Goal: Information Seeking & Learning: Learn about a topic

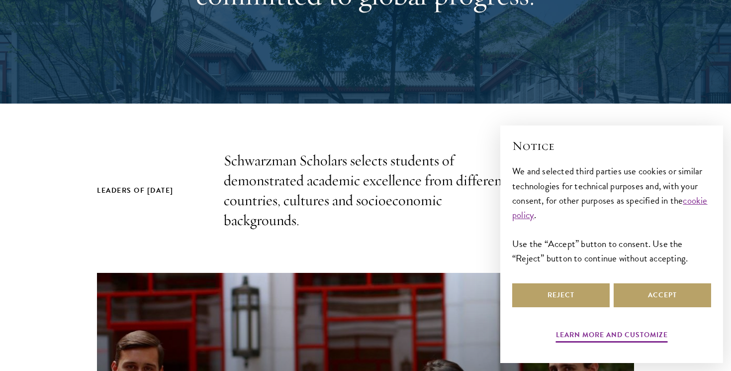
scroll to position [332, 0]
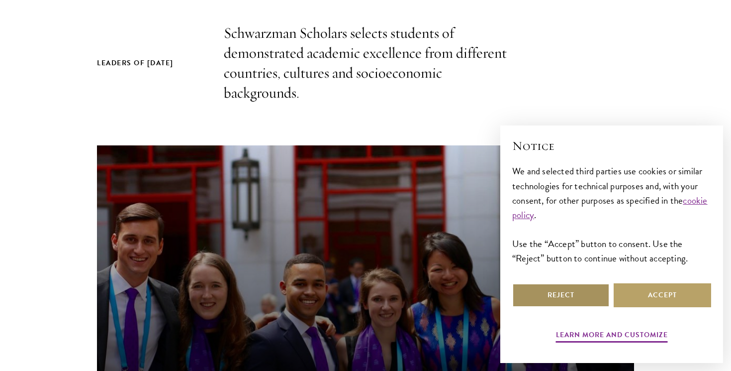
click at [590, 298] on button "Reject" at bounding box center [560, 295] width 97 height 24
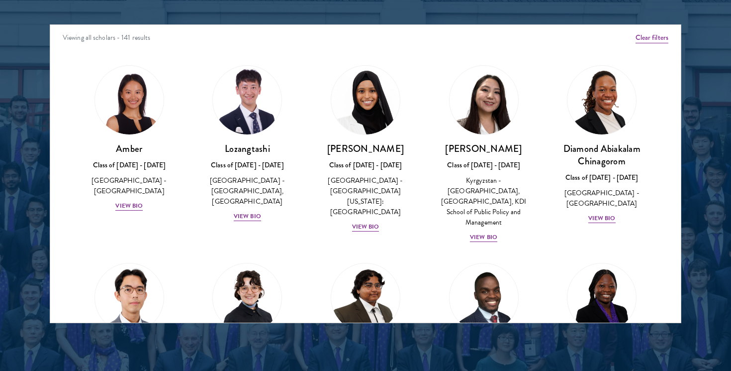
scroll to position [1338, 0]
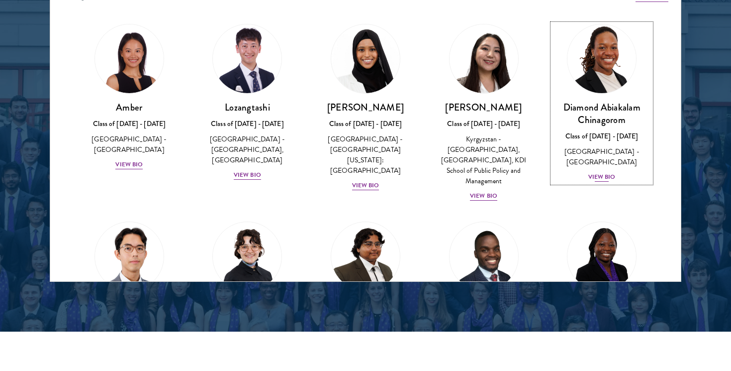
click at [610, 172] on div "View Bio" at bounding box center [601, 176] width 27 height 9
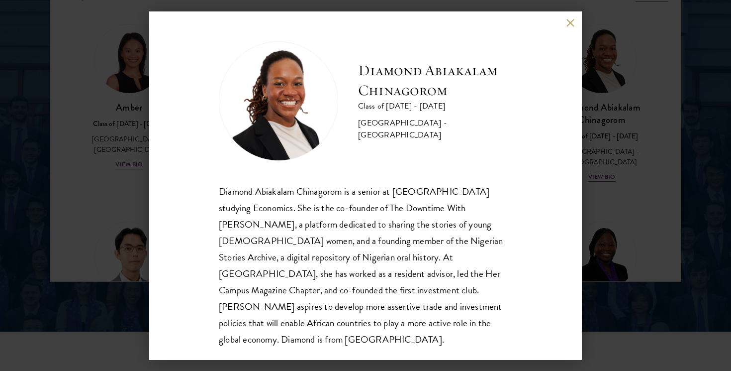
click at [570, 22] on button at bounding box center [570, 23] width 8 height 8
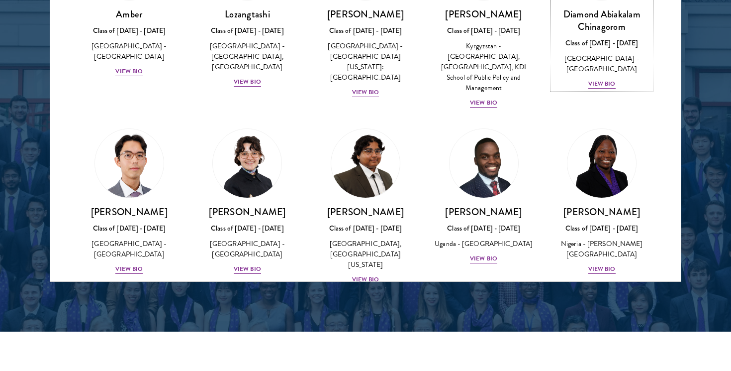
scroll to position [114, 0]
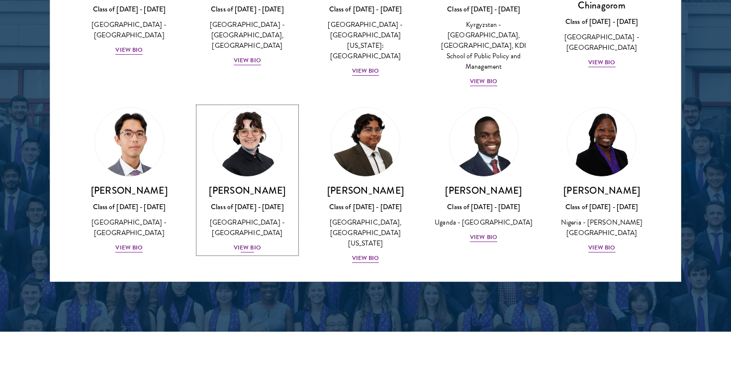
click at [245, 243] on div "View Bio" at bounding box center [247, 247] width 27 height 9
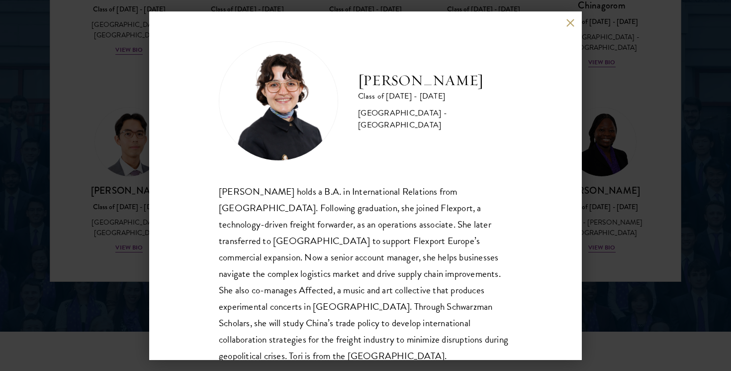
scroll to position [17, 0]
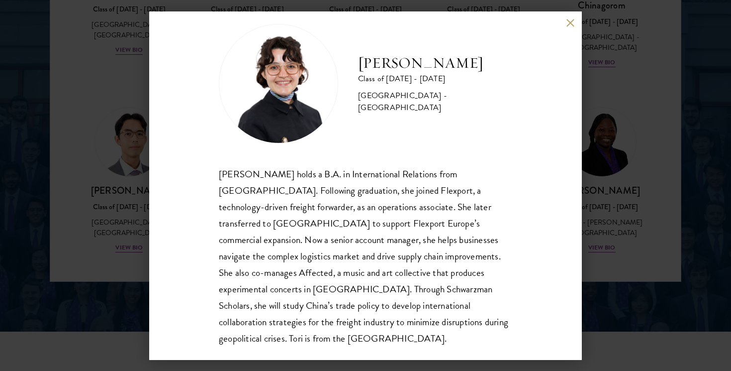
click at [566, 26] on button at bounding box center [570, 23] width 8 height 8
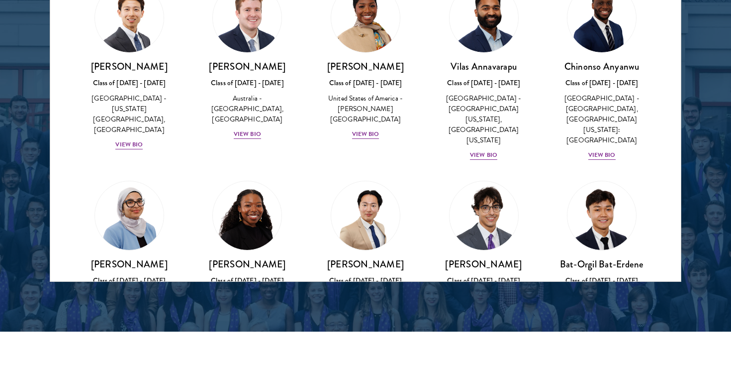
scroll to position [517, 0]
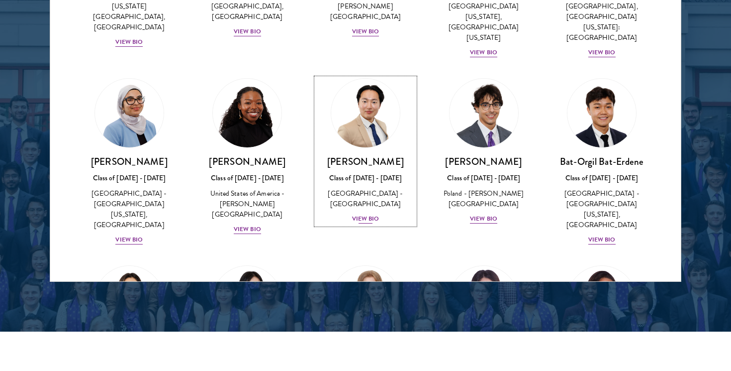
click at [374, 214] on div "View Bio" at bounding box center [365, 218] width 27 height 9
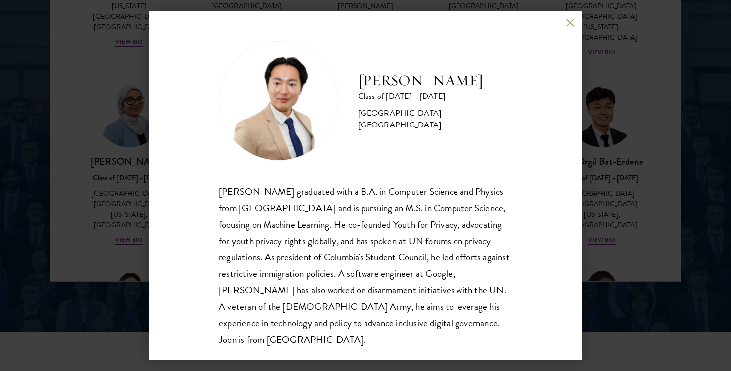
scroll to position [1, 0]
click at [565, 21] on div "[PERSON_NAME] Class of [DATE] - [DATE] [GEOGRAPHIC_DATA] - [GEOGRAPHIC_DATA] [P…" at bounding box center [365, 185] width 433 height 348
click at [569, 24] on button at bounding box center [570, 23] width 8 height 8
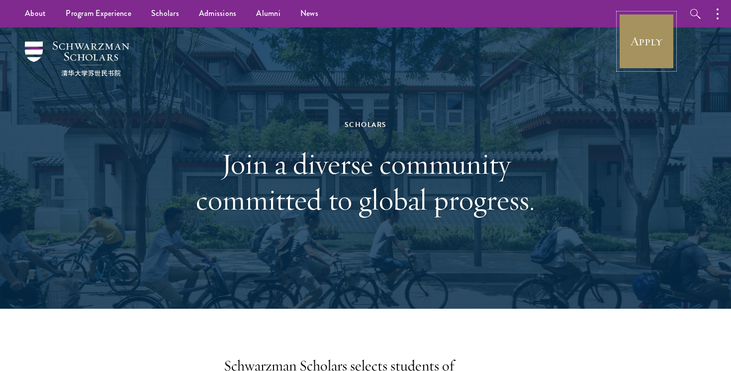
click at [642, 47] on link "Apply" at bounding box center [647, 41] width 56 height 56
